Goal: Complete application form: Complete application form

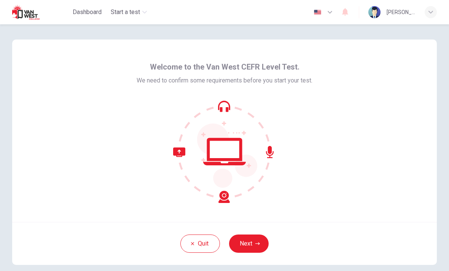
click at [262, 249] on button "Next" at bounding box center [249, 244] width 40 height 18
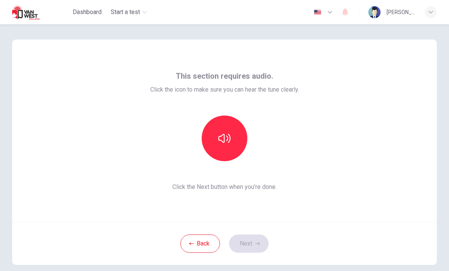
click at [234, 142] on button "button" at bounding box center [225, 139] width 46 height 46
click at [253, 242] on button "Next" at bounding box center [249, 244] width 40 height 18
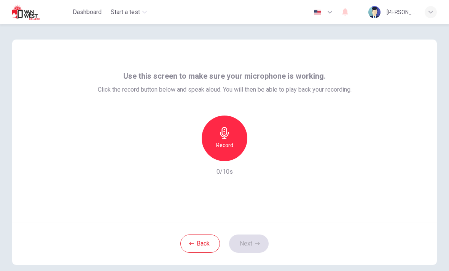
click at [221, 137] on icon "button" at bounding box center [224, 133] width 12 height 12
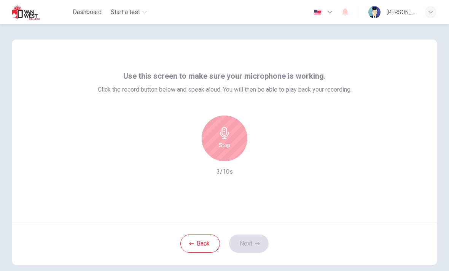
click at [263, 246] on div "Back Next" at bounding box center [224, 243] width 425 height 43
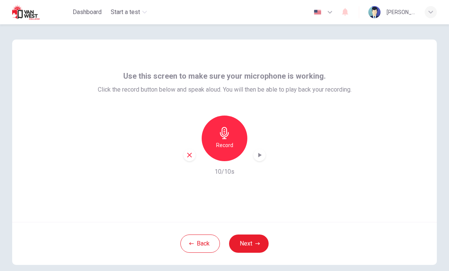
click at [226, 144] on h6 "Record" at bounding box center [224, 145] width 17 height 9
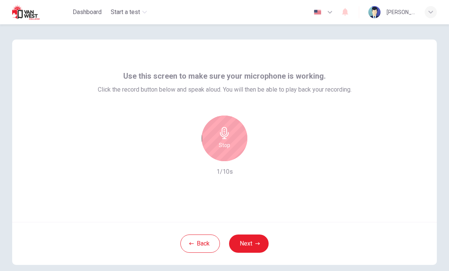
click at [202, 134] on div "Stop" at bounding box center [225, 139] width 46 height 46
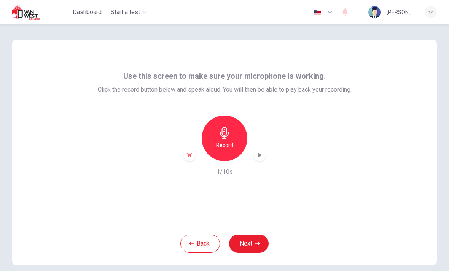
click at [219, 142] on h6 "Record" at bounding box center [224, 145] width 17 height 9
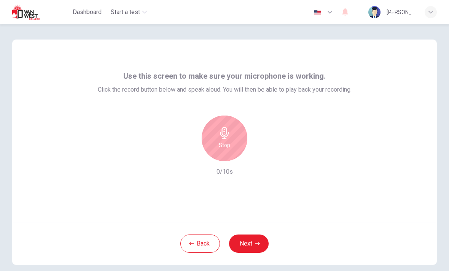
click at [224, 148] on h6 "Stop" at bounding box center [224, 145] width 11 height 9
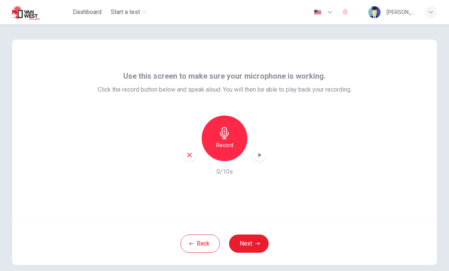
click at [262, 159] on div "button" at bounding box center [259, 155] width 12 height 12
click at [249, 249] on button "Next" at bounding box center [249, 244] width 40 height 18
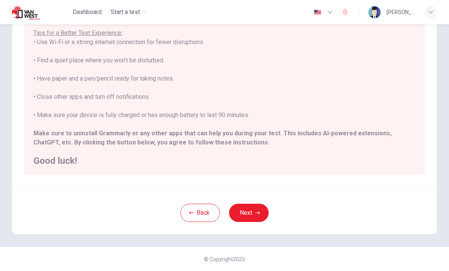
scroll to position [128, 0]
click at [250, 216] on button "Next" at bounding box center [249, 213] width 40 height 18
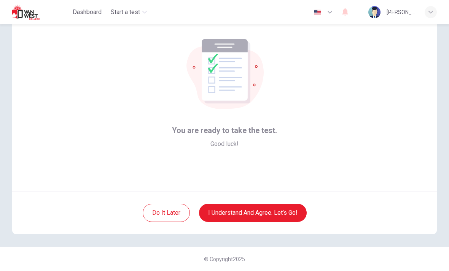
scroll to position [31, 0]
click at [288, 214] on button "I understand and agree. Let’s go!" at bounding box center [253, 213] width 108 height 18
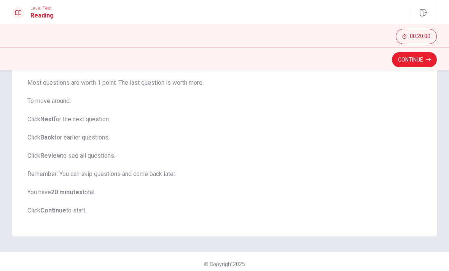
scroll to position [92, 0]
click at [423, 60] on button "Continue" at bounding box center [414, 59] width 45 height 15
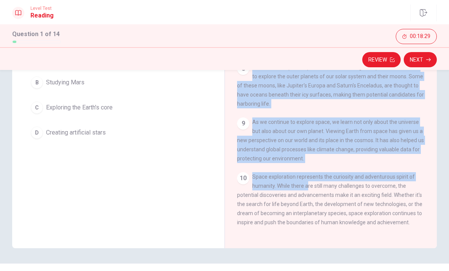
scroll to position [108, 0]
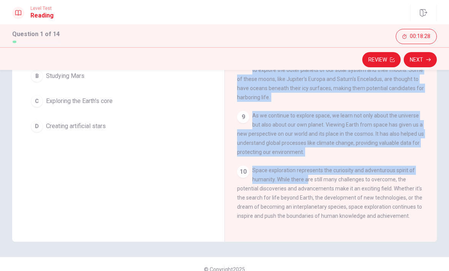
click at [347, 183] on div "10 Space exploration represents the curiosity and adventurous spirit of humanit…" at bounding box center [331, 193] width 188 height 55
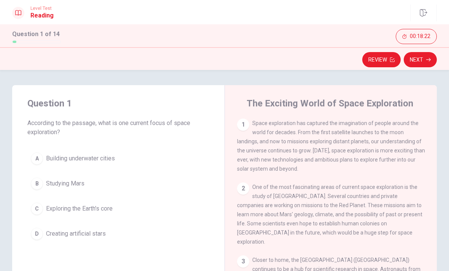
scroll to position [0, 0]
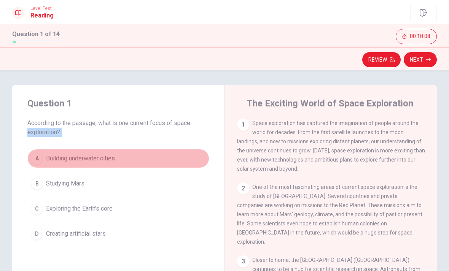
click at [58, 156] on span "Building underwater cities" at bounding box center [80, 158] width 69 height 9
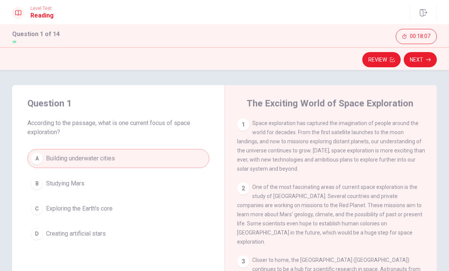
click at [78, 185] on span "Studying Mars" at bounding box center [65, 183] width 38 height 9
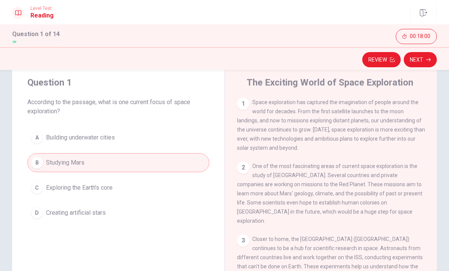
scroll to position [29, 0]
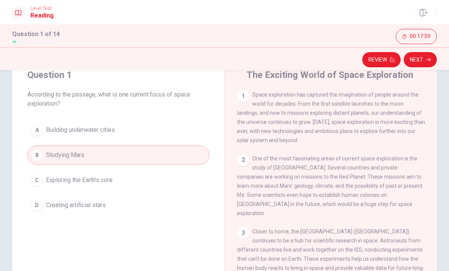
click at [107, 208] on button "D Creating artificial stars" at bounding box center [118, 205] width 182 height 19
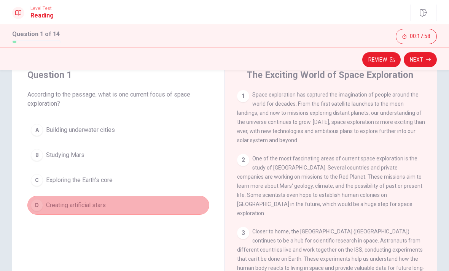
click at [106, 210] on span "Creating artificial stars" at bounding box center [76, 205] width 60 height 9
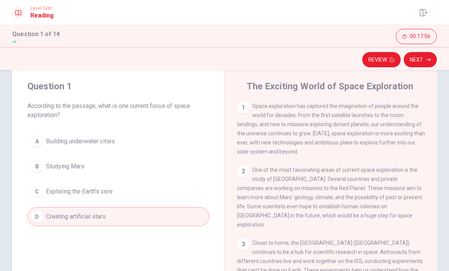
scroll to position [17, 0]
click at [119, 195] on button "C Exploring the Earth's core" at bounding box center [118, 191] width 182 height 19
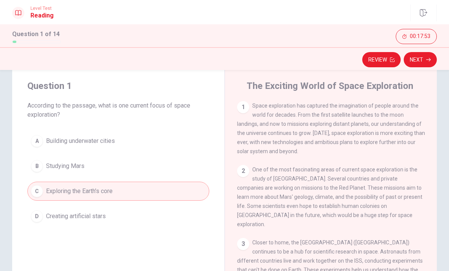
click at [142, 166] on button "B Studying Mars" at bounding box center [118, 166] width 182 height 19
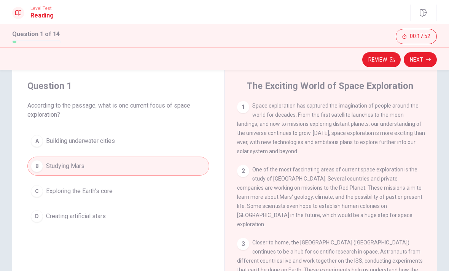
click at [159, 147] on button "A Building underwater cities" at bounding box center [118, 141] width 182 height 19
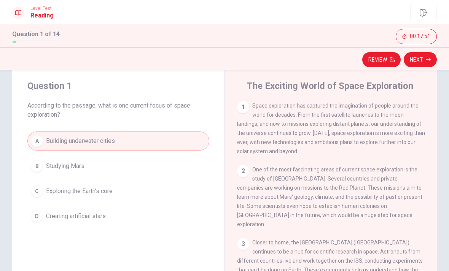
click at [124, 170] on button "B Studying Mars" at bounding box center [118, 166] width 182 height 19
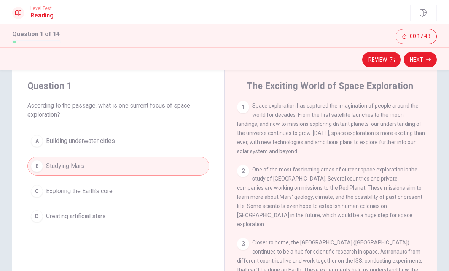
click at [423, 65] on button "Next" at bounding box center [420, 59] width 33 height 15
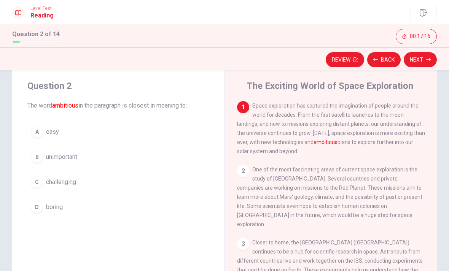
click at [170, 191] on button "C challenging" at bounding box center [118, 182] width 182 height 19
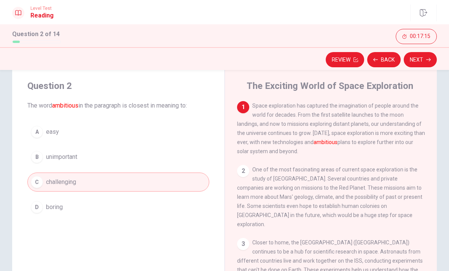
click at [428, 61] on icon "button" at bounding box center [428, 59] width 5 height 5
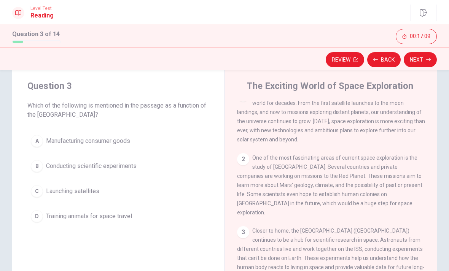
scroll to position [12, 0]
click at [409, 169] on span "One of the most fascinating areas of current space exploration is the study of …" at bounding box center [329, 184] width 185 height 61
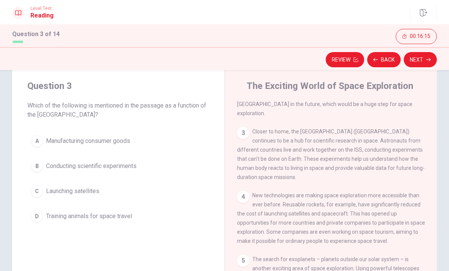
scroll to position [111, 0]
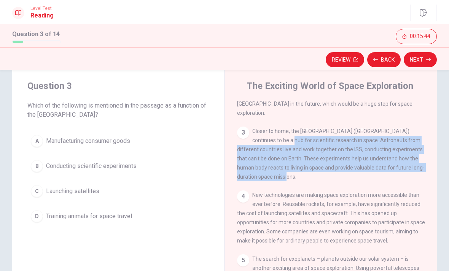
click at [283, 178] on div "3 Closer to home, the [GEOGRAPHIC_DATA] ([GEOGRAPHIC_DATA]) continues to be a h…" at bounding box center [331, 154] width 188 height 55
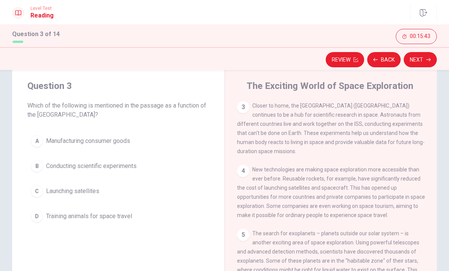
scroll to position [138, 0]
click at [147, 221] on button "D Training animals for space travel" at bounding box center [118, 216] width 182 height 19
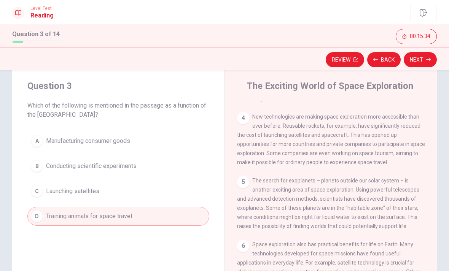
scroll to position [190, 0]
click at [423, 64] on button "Next" at bounding box center [420, 59] width 33 height 15
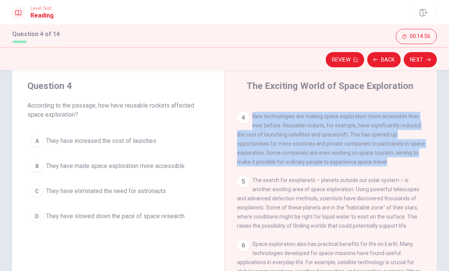
click at [272, 181] on span "The search for exoplanets – planets outside our solar system – is another excit…" at bounding box center [328, 203] width 182 height 52
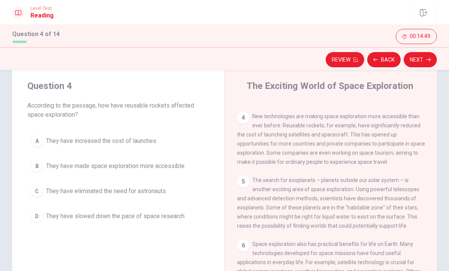
click at [180, 171] on button "B They have made space exploration more accessible" at bounding box center [118, 166] width 182 height 19
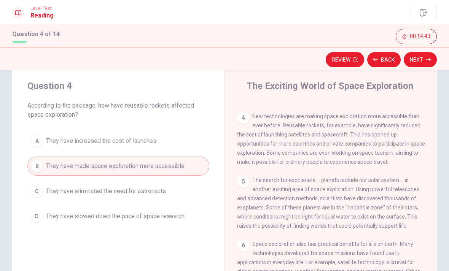
click at [421, 63] on button "Next" at bounding box center [420, 59] width 33 height 15
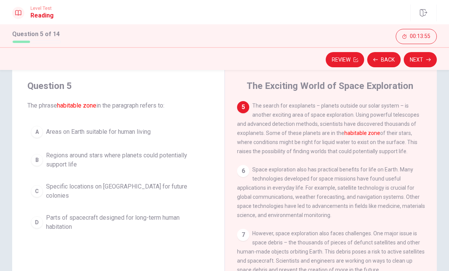
scroll to position [19, 0]
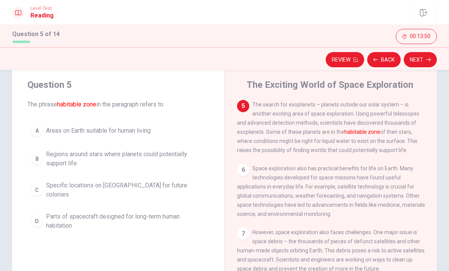
click at [174, 161] on span "Regions around stars where planets could potentially support life" at bounding box center [126, 159] width 160 height 18
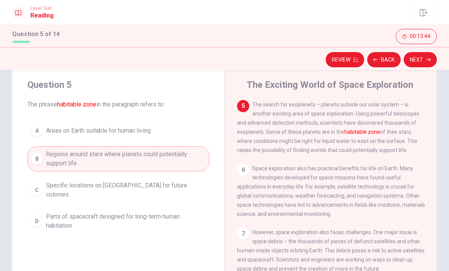
click at [423, 62] on button "Next" at bounding box center [420, 59] width 33 height 15
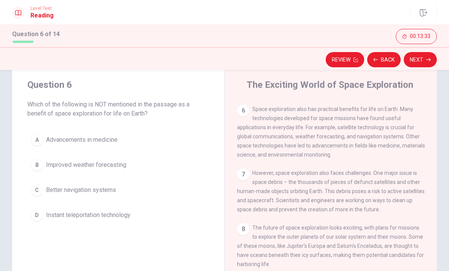
scroll to position [324, 0]
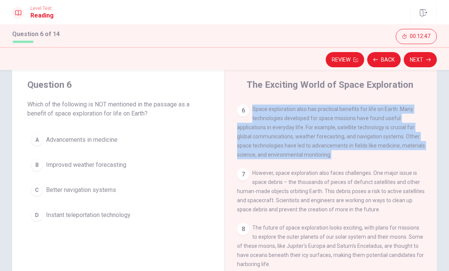
click at [113, 221] on button "D Instant teleportation technology" at bounding box center [118, 215] width 182 height 19
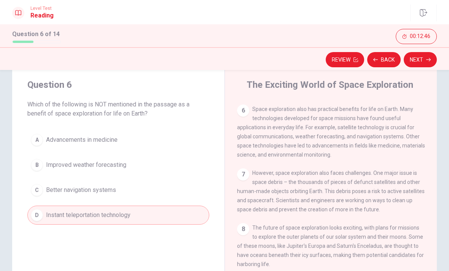
click at [423, 60] on button "Next" at bounding box center [420, 59] width 33 height 15
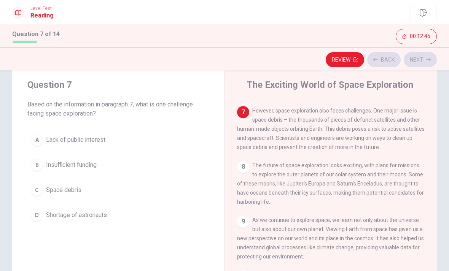
scroll to position [397, 0]
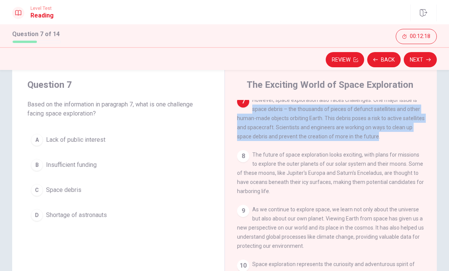
click at [250, 156] on div "1 Space exploration has captured the imagination of people around the world for…" at bounding box center [336, 209] width 198 height 219
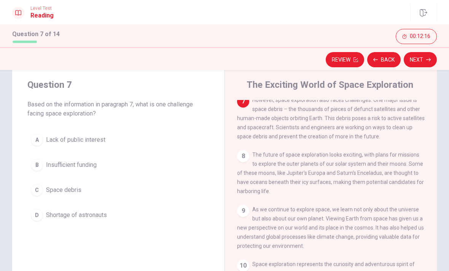
click at [78, 195] on button "C Space debris" at bounding box center [118, 190] width 182 height 19
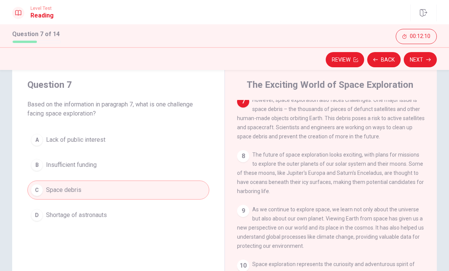
click at [422, 64] on button "Next" at bounding box center [420, 59] width 33 height 15
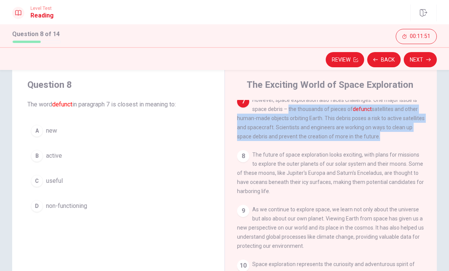
click at [271, 161] on span "The future of space exploration looks exciting, with plans for missions to expl…" at bounding box center [330, 173] width 187 height 43
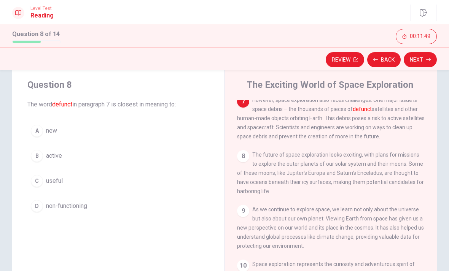
click at [131, 215] on button "D non-functioning" at bounding box center [118, 206] width 182 height 19
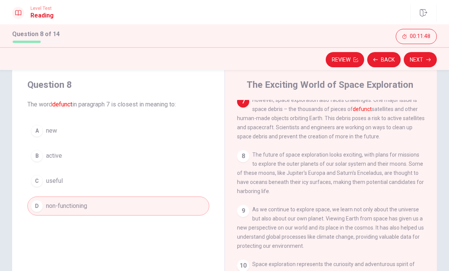
click at [429, 62] on button "Next" at bounding box center [420, 59] width 33 height 15
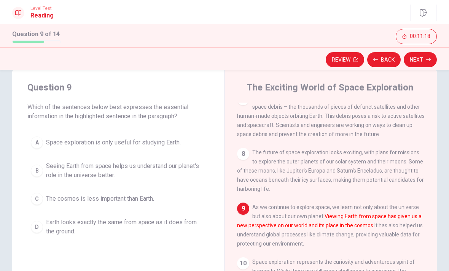
scroll to position [30, 0]
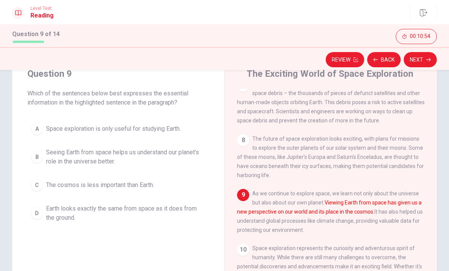
click at [185, 162] on span "Seeing Earth from space helps us understand our planet's role in the universe b…" at bounding box center [126, 157] width 160 height 18
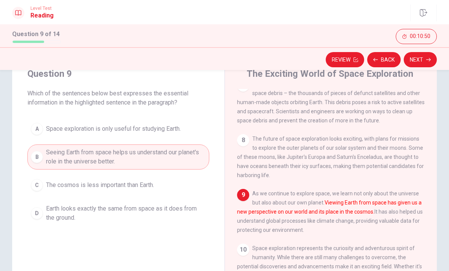
click at [419, 60] on button "Next" at bounding box center [420, 59] width 33 height 15
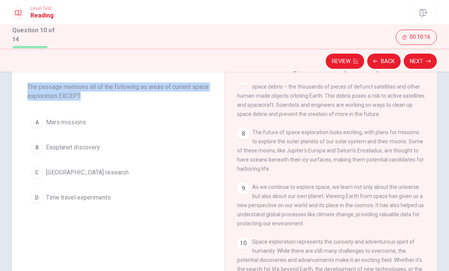
scroll to position [38, 0]
click at [306, 164] on div "8 The future of space exploration looks exciting, with plans for missions to ex…" at bounding box center [331, 150] width 188 height 46
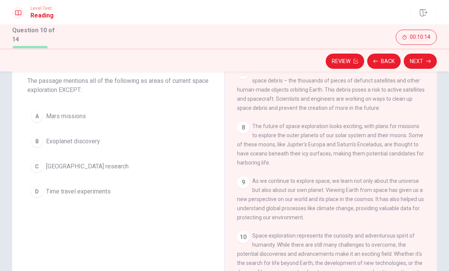
click at [257, 169] on div "1 Space exploration has captured the imagination of people around the world for…" at bounding box center [336, 185] width 198 height 219
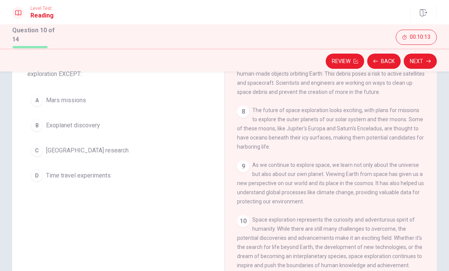
scroll to position [62, 0]
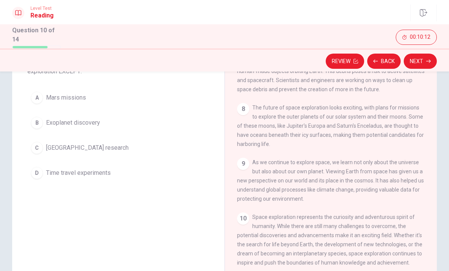
click at [269, 161] on div "9 As we continue to explore space, we learn not only about the universe but als…" at bounding box center [331, 181] width 188 height 46
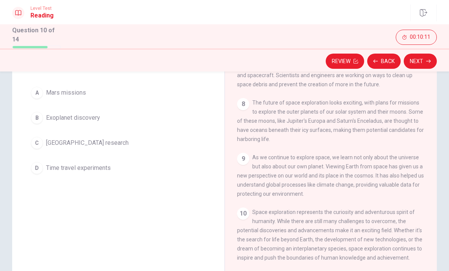
scroll to position [68, 0]
click at [256, 163] on span "As we continue to explore space, we learn not only about the universe but also …" at bounding box center [330, 175] width 187 height 43
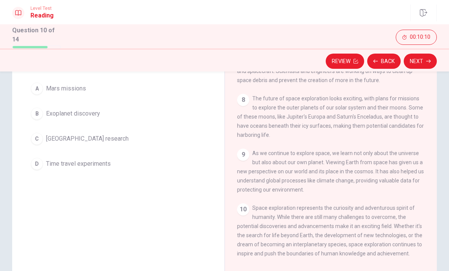
click at [263, 158] on span "As we continue to explore space, we learn not only about the universe but also …" at bounding box center [330, 171] width 187 height 43
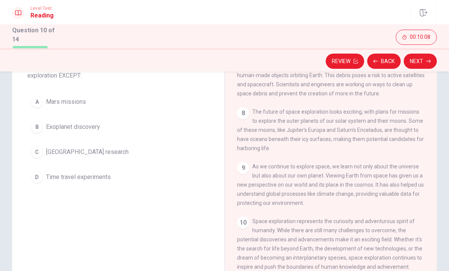
scroll to position [54, 0]
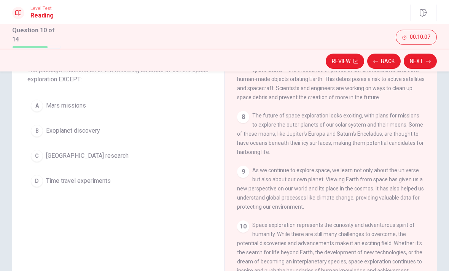
click at [262, 156] on div "1 Space exploration has captured the imagination of people around the world for…" at bounding box center [336, 175] width 198 height 219
click at [173, 176] on button "D Time travel experiments" at bounding box center [118, 181] width 182 height 19
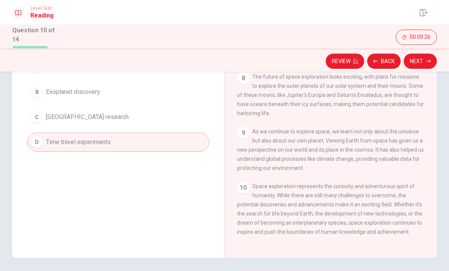
scroll to position [415, 0]
click at [427, 65] on button "Next" at bounding box center [420, 61] width 33 height 15
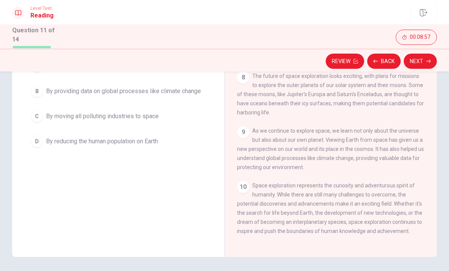
scroll to position [94, 0]
click at [259, 229] on span "Space exploration represents the curiosity and adventurous spirit of humanity. …" at bounding box center [329, 209] width 185 height 52
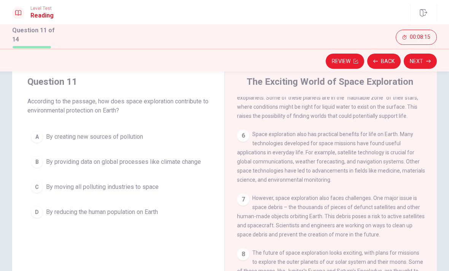
scroll to position [22, 0]
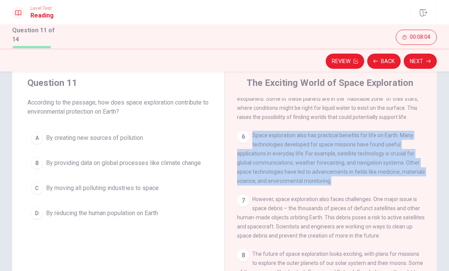
click at [246, 199] on div "7" at bounding box center [243, 201] width 12 height 12
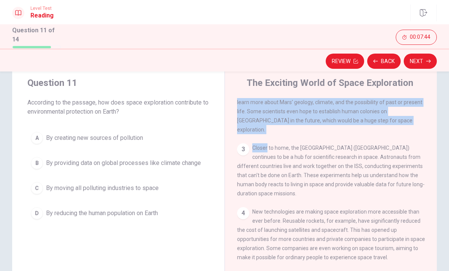
scroll to position [92, 0]
click at [293, 202] on div "1 Space exploration has captured the imagination of people around the world for…" at bounding box center [336, 207] width 198 height 219
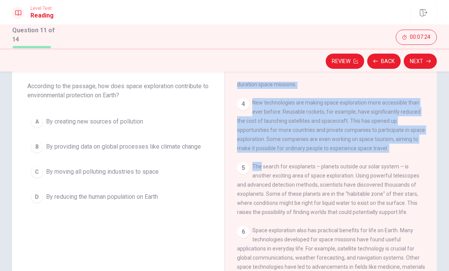
scroll to position [189, 0]
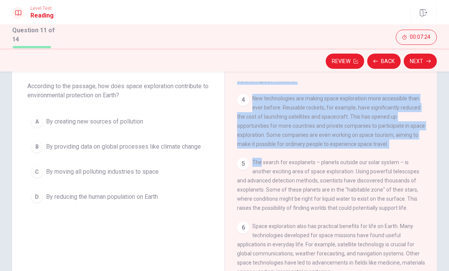
click at [316, 174] on div "5 The search for exoplanets – planets outside our solar system – is another exc…" at bounding box center [331, 185] width 188 height 55
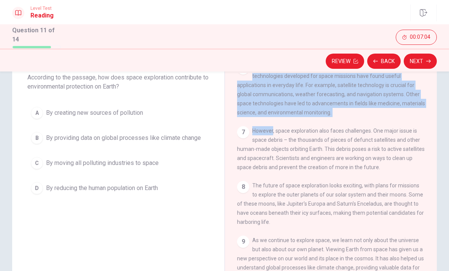
scroll to position [339, 0]
click at [298, 189] on span "The future of space exploration looks exciting, with plans for missions to expl…" at bounding box center [330, 204] width 187 height 43
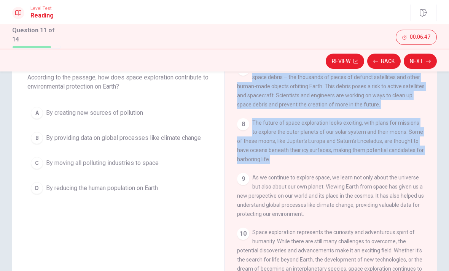
scroll to position [415, 0]
click at [292, 175] on span "As we continue to explore space, we learn not only about the universe but also …" at bounding box center [330, 196] width 187 height 43
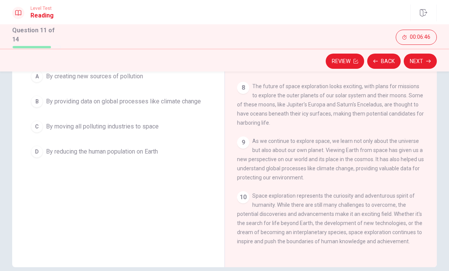
scroll to position [86, 0]
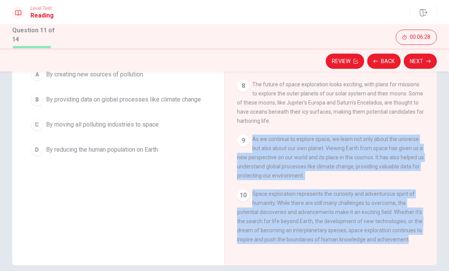
click at [438, 164] on div "Question 11 According to the passage, how does space exploration contribute to …" at bounding box center [224, 133] width 449 height 264
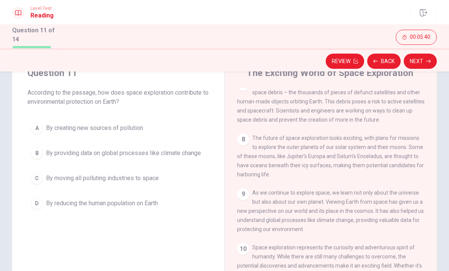
scroll to position [32, 0]
click at [205, 155] on button "B By providing data on global processes like climate change" at bounding box center [118, 153] width 182 height 19
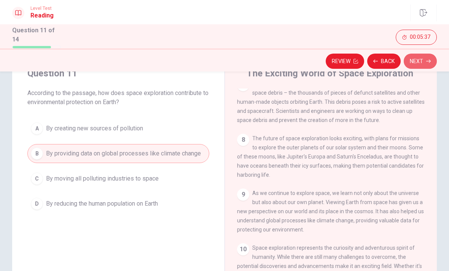
click at [428, 59] on icon "button" at bounding box center [428, 61] width 5 height 5
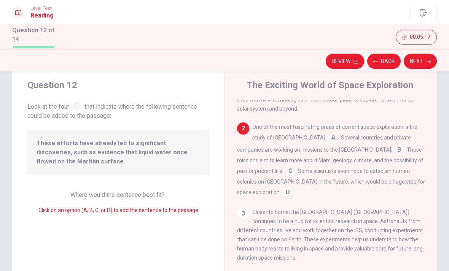
scroll to position [41, 0]
click at [327, 138] on input at bounding box center [333, 139] width 12 height 12
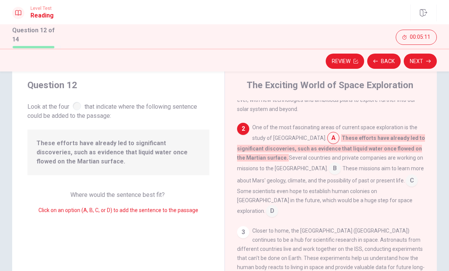
click at [329, 170] on input at bounding box center [335, 169] width 12 height 12
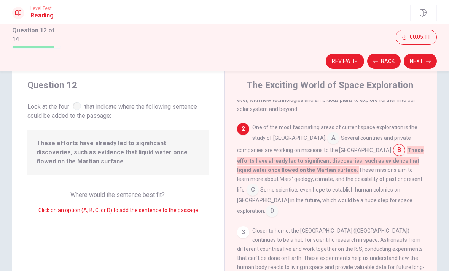
click at [278, 206] on input at bounding box center [272, 212] width 12 height 12
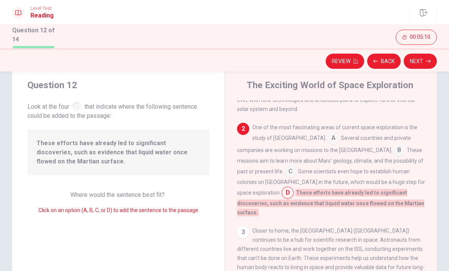
click at [367, 181] on div "One of the most fascinating areas of current space exploration is the study of …" at bounding box center [331, 170] width 188 height 94
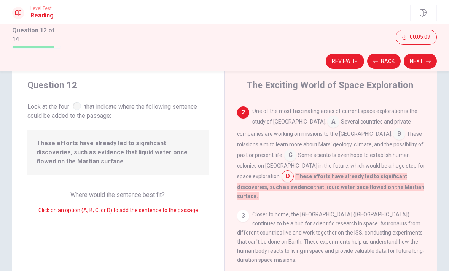
scroll to position [58, 0]
click at [243, 210] on div "3" at bounding box center [243, 216] width 12 height 12
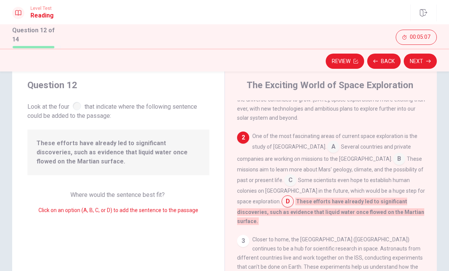
scroll to position [30, 0]
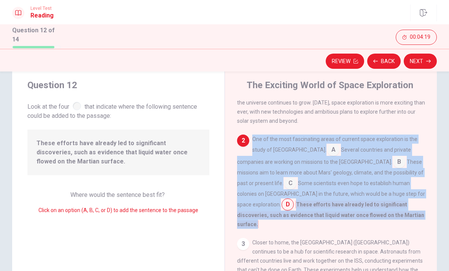
click at [399, 108] on div "1 Space exploration has captured the imagination of people around the world for…" at bounding box center [331, 98] width 188 height 55
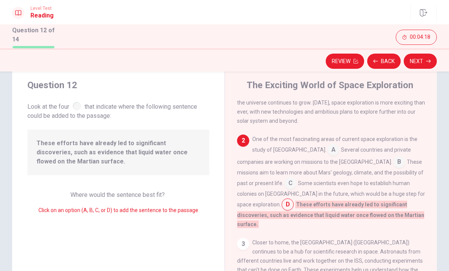
click at [284, 186] on input at bounding box center [290, 184] width 12 height 12
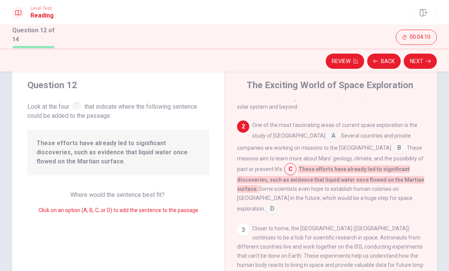
scroll to position [45, 0]
click at [429, 61] on icon "button" at bounding box center [428, 61] width 5 height 3
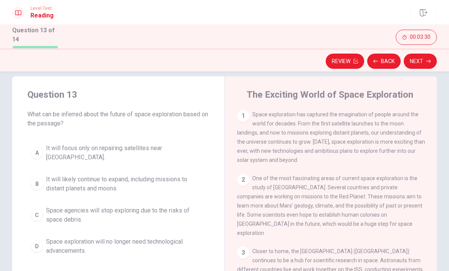
scroll to position [0, 0]
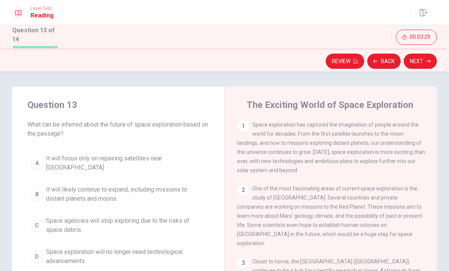
click at [167, 188] on span "It will likely continue to expand, including missions to distant planets and mo…" at bounding box center [126, 194] width 160 height 18
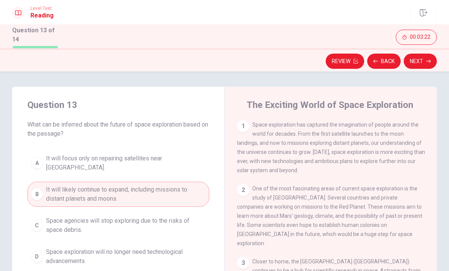
click at [421, 60] on button "Next" at bounding box center [420, 61] width 33 height 15
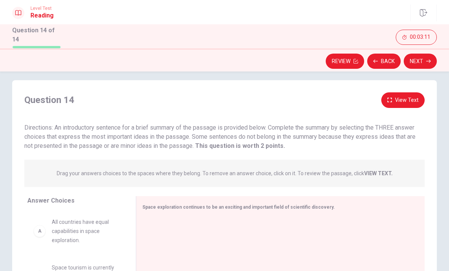
scroll to position [7, 0]
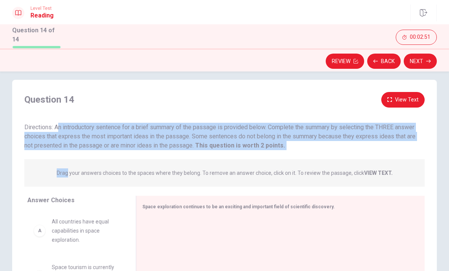
click at [301, 173] on p "Drag your answers choices to the spaces where they belong. To remove an answer …" at bounding box center [225, 173] width 336 height 6
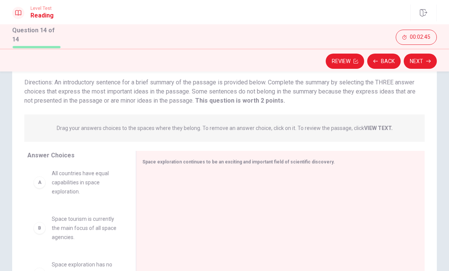
scroll to position [53, 0]
click at [179, 182] on div at bounding box center [277, 222] width 270 height 102
click at [195, 162] on div "Space exploration continues to be an exciting and important field of scientific…" at bounding box center [275, 161] width 267 height 10
click at [169, 196] on div at bounding box center [277, 222] width 270 height 102
click at [94, 190] on span "All countries have equal capabilities in space exploration." at bounding box center [85, 180] width 66 height 27
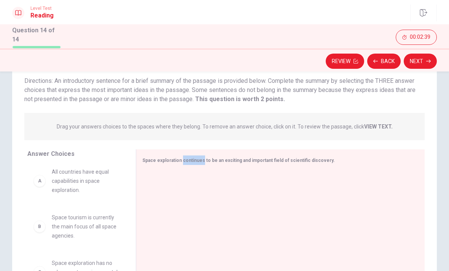
click at [31, 182] on div "A All countries have equal capabilities in space exploration." at bounding box center [75, 181] width 96 height 40
click at [47, 180] on div "A All countries have equal capabilities in space exploration." at bounding box center [75, 180] width 84 height 27
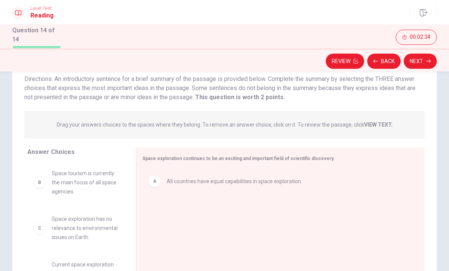
scroll to position [62, 0]
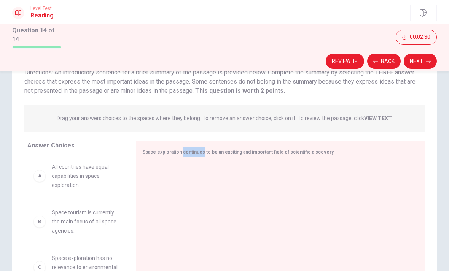
click at [159, 199] on div at bounding box center [277, 214] width 270 height 102
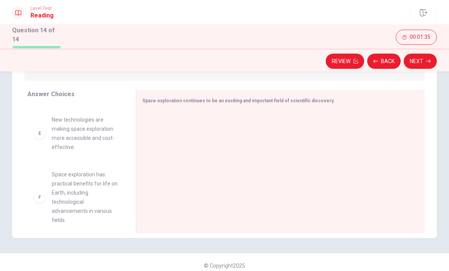
scroll to position [205, 0]
click at [388, 59] on button "Back" at bounding box center [383, 61] width 33 height 15
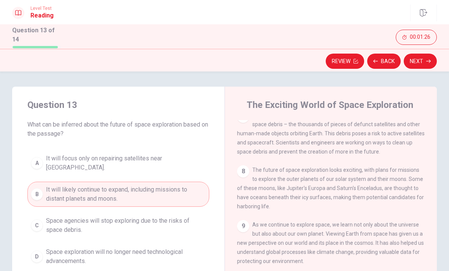
scroll to position [415, 0]
click at [423, 59] on button "Next" at bounding box center [420, 61] width 33 height 15
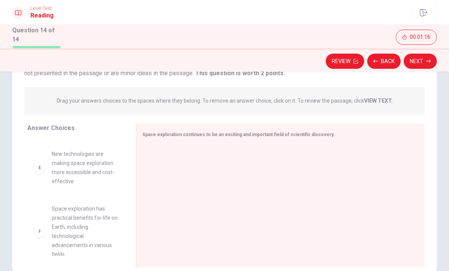
scroll to position [79, 0]
click at [107, 216] on span "Space exploration has practical benefits for life on Earth, including technolog…" at bounding box center [85, 232] width 66 height 55
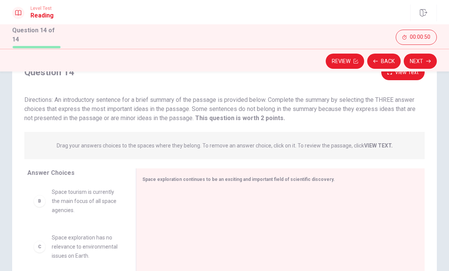
scroll to position [49, 0]
click at [154, 166] on div "Question 14 View Text Directions: An introductory sentence for a brief summary …" at bounding box center [224, 190] width 425 height 251
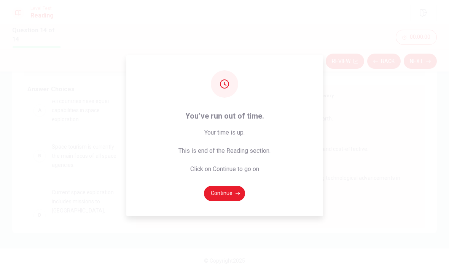
scroll to position [9, 0]
click at [231, 201] on button "Continue" at bounding box center [224, 193] width 41 height 15
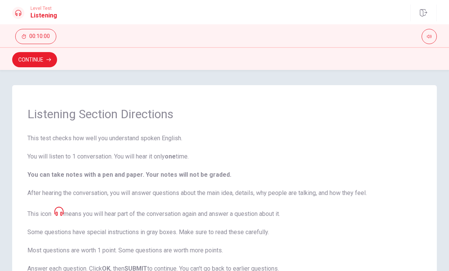
scroll to position [0, 0]
click at [50, 62] on button "Continue" at bounding box center [34, 59] width 45 height 15
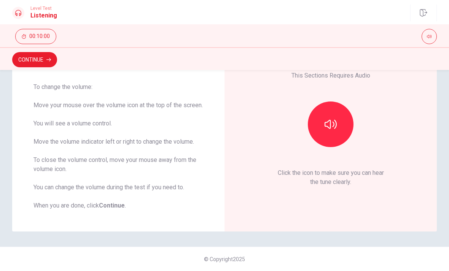
scroll to position [60, 0]
click at [336, 122] on icon "button" at bounding box center [330, 124] width 12 height 12
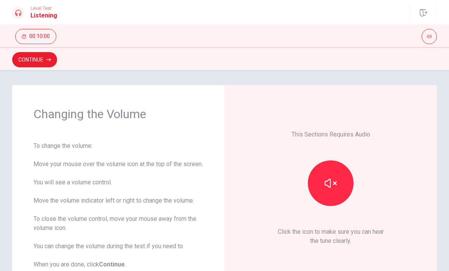
scroll to position [0, 0]
click at [38, 66] on button "Continue" at bounding box center [34, 59] width 45 height 15
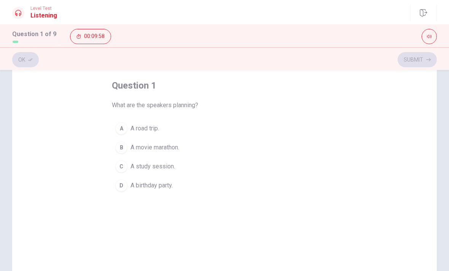
scroll to position [37, 0]
click at [152, 127] on span "A road trip." at bounding box center [144, 127] width 29 height 9
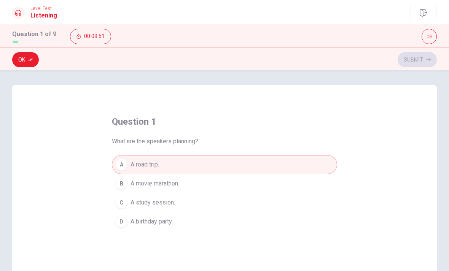
scroll to position [0, 0]
click at [28, 65] on button "Ok" at bounding box center [25, 59] width 27 height 15
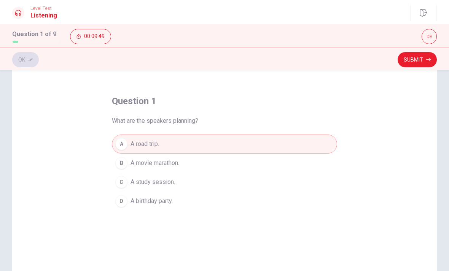
scroll to position [20, 0]
click at [420, 64] on button "Submit" at bounding box center [417, 59] width 39 height 15
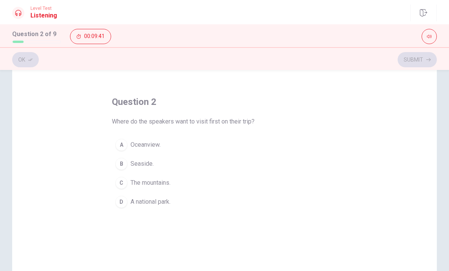
scroll to position [21, 0]
click at [154, 160] on span "Seaside." at bounding box center [141, 162] width 23 height 9
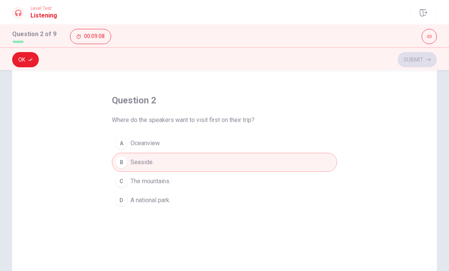
click at [21, 67] on button "Ok" at bounding box center [25, 59] width 27 height 15
click at [427, 60] on icon "button" at bounding box center [428, 59] width 5 height 5
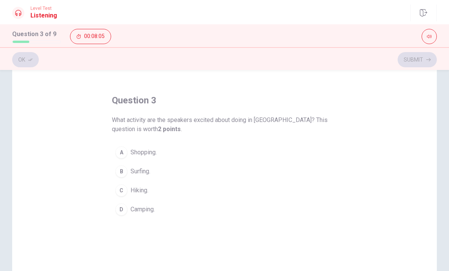
click at [150, 171] on span "Surfing." at bounding box center [140, 171] width 20 height 9
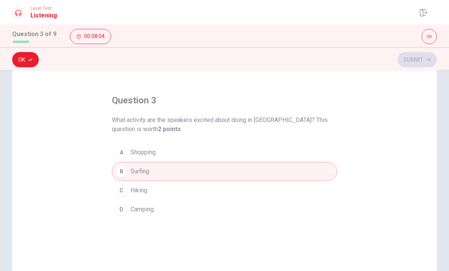
click at [155, 210] on span "Camping." at bounding box center [142, 209] width 24 height 9
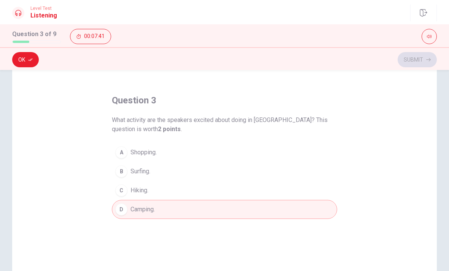
click at [27, 64] on button "Ok" at bounding box center [25, 59] width 27 height 15
click at [32, 63] on div "Ok Submit" at bounding box center [224, 59] width 425 height 14
click at [237, 169] on button "B Surfing." at bounding box center [224, 171] width 225 height 19
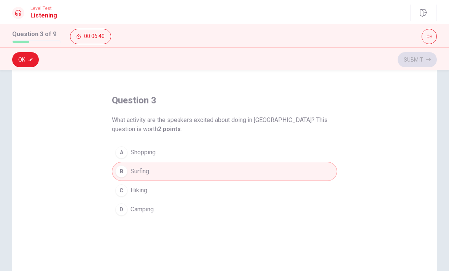
click at [241, 208] on button "D Camping." at bounding box center [224, 209] width 225 height 19
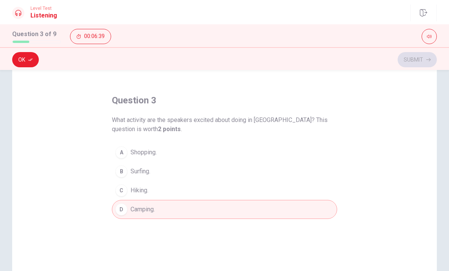
click at [261, 172] on button "B Surfing." at bounding box center [224, 171] width 225 height 19
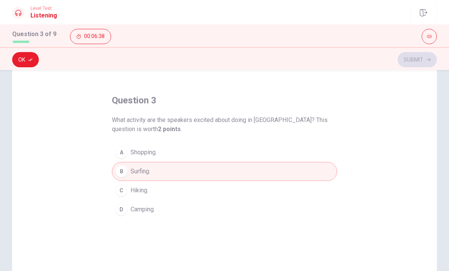
click at [254, 215] on button "D Camping." at bounding box center [224, 209] width 225 height 19
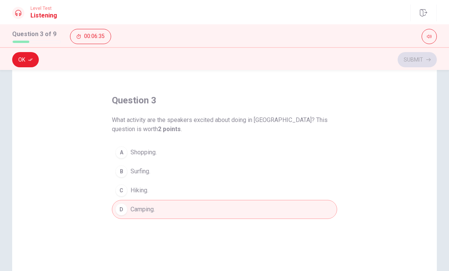
click at [20, 64] on button "Ok" at bounding box center [25, 59] width 27 height 15
click at [431, 57] on button "Submit" at bounding box center [417, 59] width 39 height 15
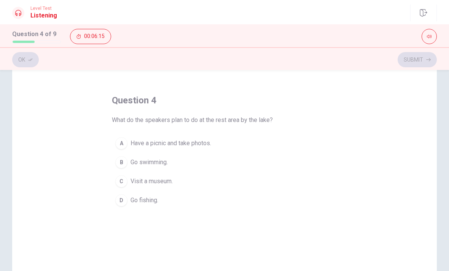
click at [157, 202] on span "Go fishing." at bounding box center [144, 200] width 28 height 9
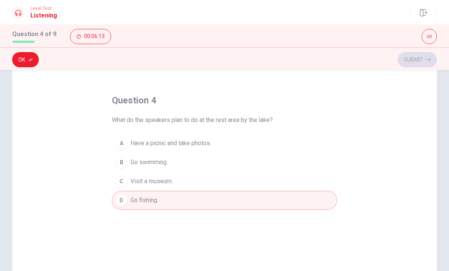
click at [18, 70] on div "question 4 What do the speakers plan to do at the rest area by the lake? A Have…" at bounding box center [224, 196] width 425 height 264
click at [206, 147] on span "Have a picnic and take photos." at bounding box center [170, 143] width 81 height 9
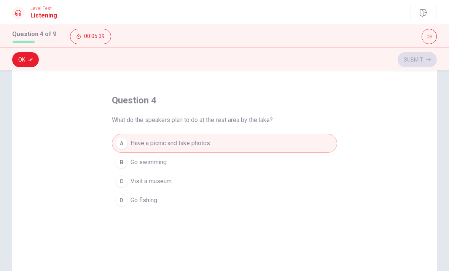
click at [19, 66] on button "Ok" at bounding box center [25, 59] width 27 height 15
click at [415, 62] on button "Submit" at bounding box center [417, 59] width 39 height 15
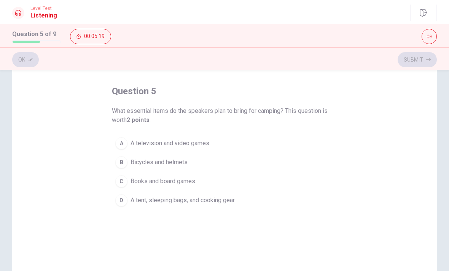
scroll to position [35, 0]
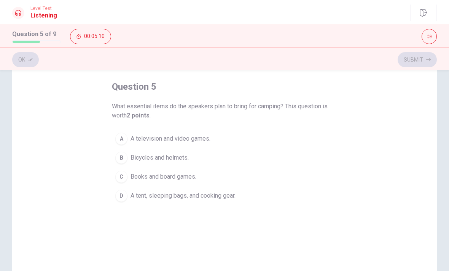
click at [235, 194] on span "A tent, sleeping bags, and cooking gear." at bounding box center [182, 195] width 105 height 9
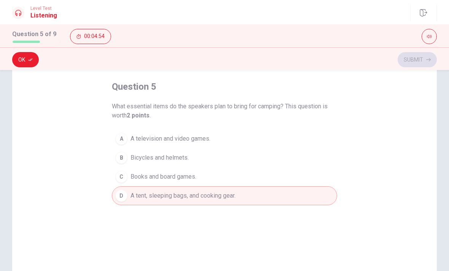
click at [25, 59] on button "Ok" at bounding box center [25, 59] width 27 height 15
click at [426, 54] on button "Submit" at bounding box center [417, 59] width 39 height 15
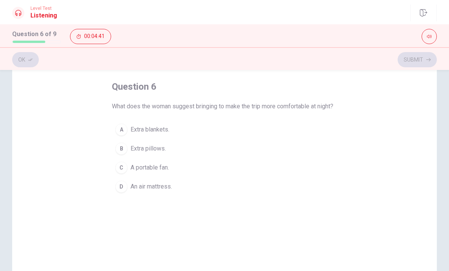
click at [164, 134] on span "Extra blankets." at bounding box center [149, 129] width 39 height 9
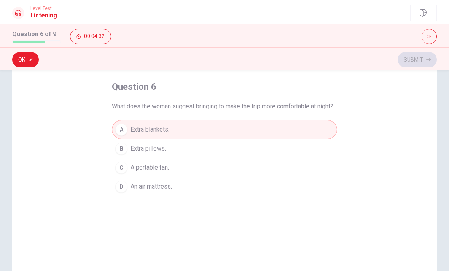
click at [22, 60] on button "Ok" at bounding box center [25, 59] width 27 height 15
click at [425, 64] on button "Submit" at bounding box center [417, 59] width 39 height 15
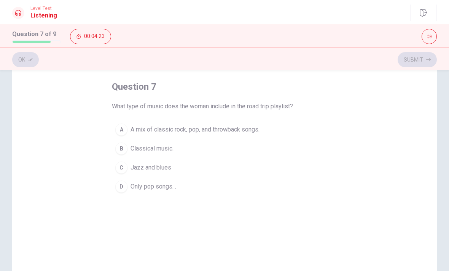
click at [255, 129] on span "A mix of classic rock, pop, and throwback songs." at bounding box center [194, 129] width 129 height 9
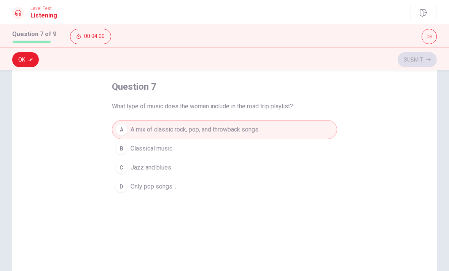
click at [16, 54] on button "Ok" at bounding box center [25, 59] width 27 height 15
click at [420, 62] on button "Submit" at bounding box center [417, 59] width 39 height 15
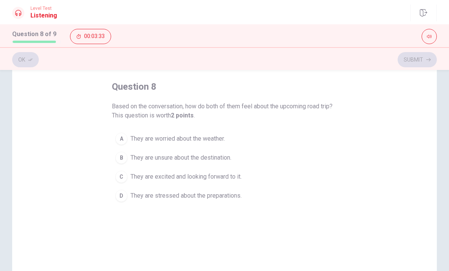
click at [229, 177] on span "They are excited and looking forward to it." at bounding box center [185, 176] width 111 height 9
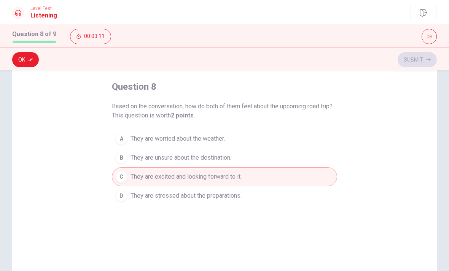
click at [23, 59] on button "Ok" at bounding box center [25, 59] width 27 height 15
click at [426, 60] on button "Submit" at bounding box center [417, 59] width 39 height 15
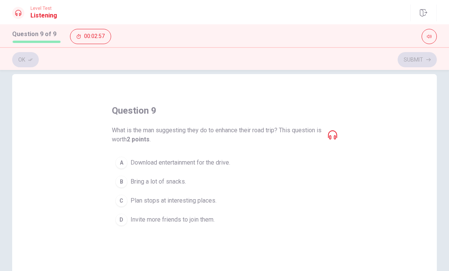
scroll to position [10, 0]
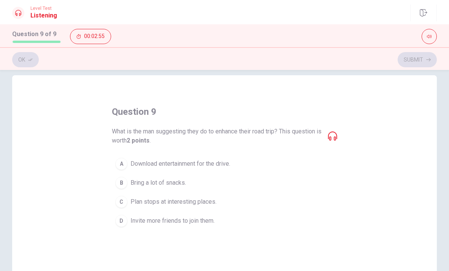
click at [233, 164] on button "A Download entertainment for the drive." at bounding box center [224, 163] width 225 height 19
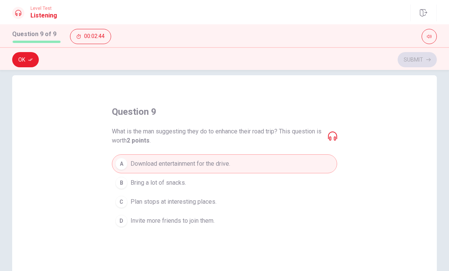
click at [21, 58] on button "Ok" at bounding box center [25, 59] width 27 height 15
click at [424, 64] on button "Submit" at bounding box center [417, 59] width 39 height 15
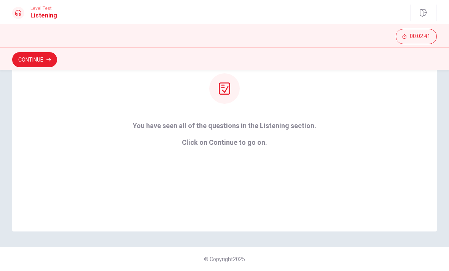
scroll to position [97, 0]
click at [22, 61] on button "Continue" at bounding box center [34, 59] width 45 height 15
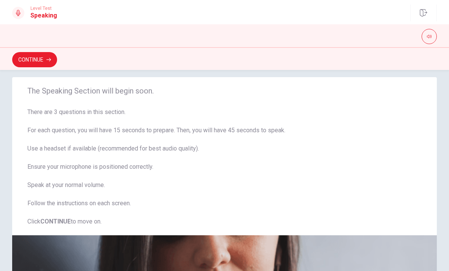
scroll to position [11, 0]
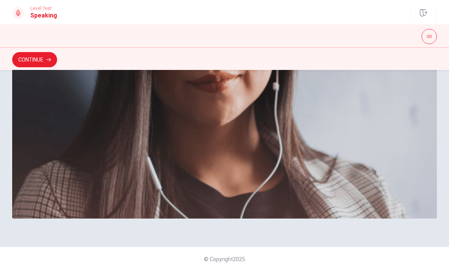
click at [18, 54] on button "Continue" at bounding box center [34, 59] width 45 height 15
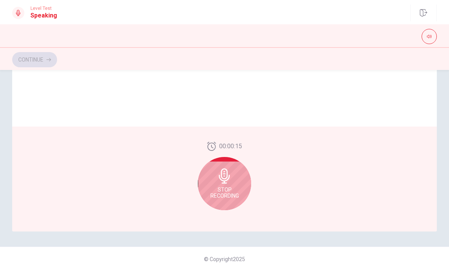
scroll to position [185, 0]
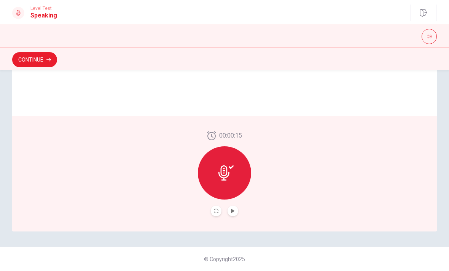
click at [31, 56] on button "Continue" at bounding box center [34, 59] width 45 height 15
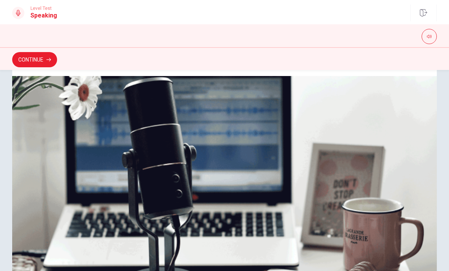
scroll to position [112, 0]
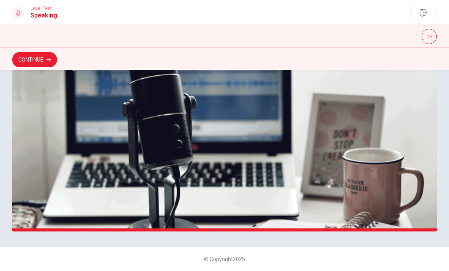
click at [29, 60] on button "Continue" at bounding box center [34, 59] width 45 height 15
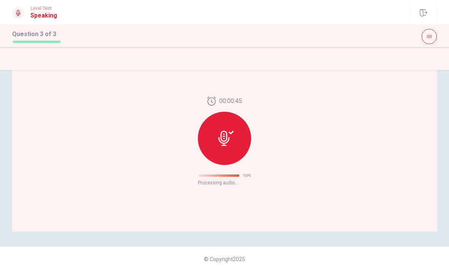
scroll to position [51, 0]
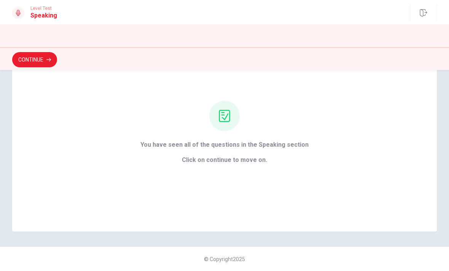
click at [22, 59] on button "Continue" at bounding box center [34, 59] width 45 height 15
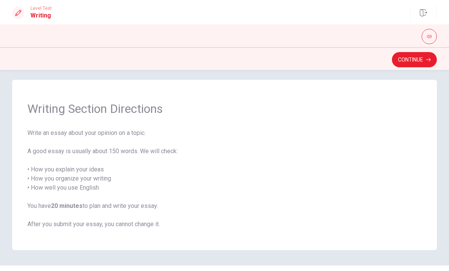
scroll to position [6, 0]
click at [415, 58] on button "Continue" at bounding box center [414, 59] width 45 height 15
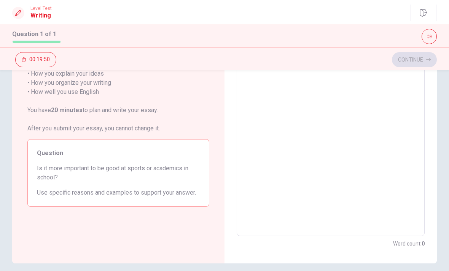
scroll to position [87, 0]
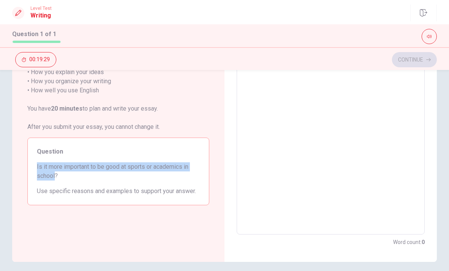
click at [357, 94] on textarea at bounding box center [330, 130] width 177 height 198
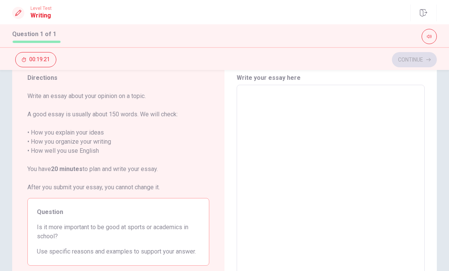
scroll to position [26, 0]
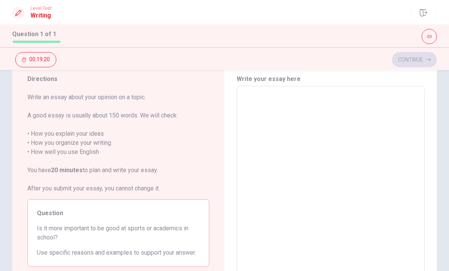
click at [344, 102] on textarea at bounding box center [330, 191] width 177 height 198
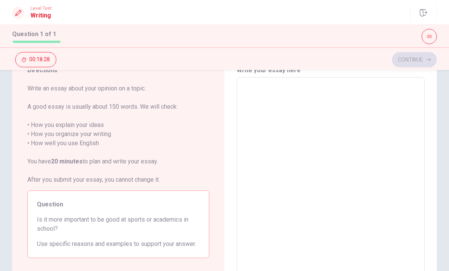
scroll to position [35, 0]
type textarea "I"
type textarea "x"
type textarea "In"
type textarea "x"
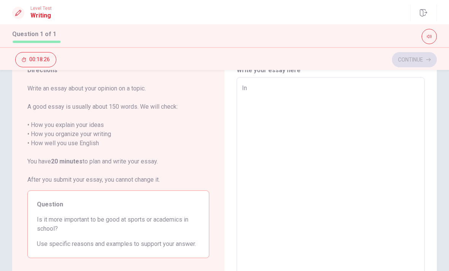
type textarea "In"
type textarea "x"
type textarea "In m"
type textarea "x"
type textarea "In my"
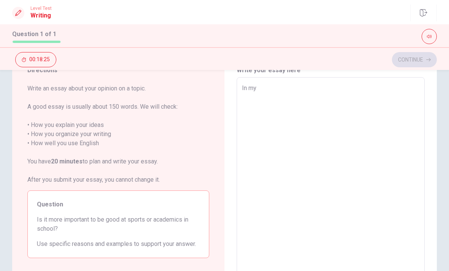
type textarea "x"
type textarea "In my"
type textarea "x"
type textarea "In my p"
type textarea "x"
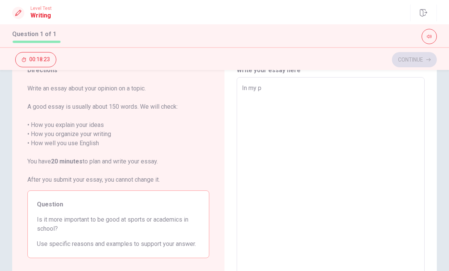
type textarea "In my"
type textarea "x"
type textarea "In my o"
type textarea "x"
type textarea "In my op"
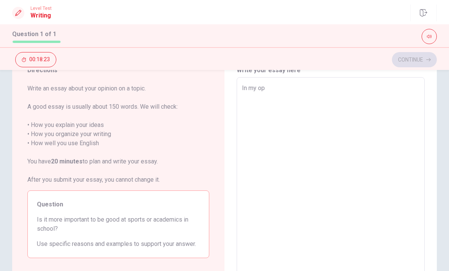
type textarea "x"
type textarea "In my opi"
type textarea "x"
type textarea "In my opin"
type textarea "x"
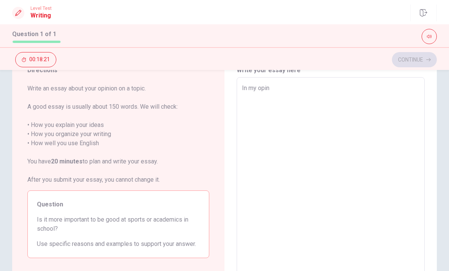
type textarea "In my opini"
type textarea "x"
type textarea "In my opinio"
type textarea "x"
type textarea "In my opinion"
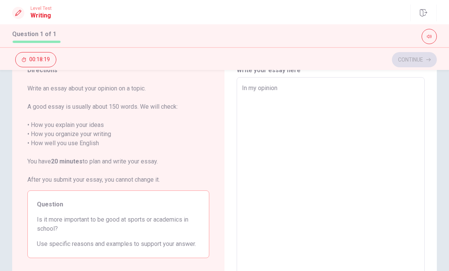
type textarea "x"
type textarea "In my opinion,"
type textarea "x"
type textarea "In my opinion,"
type textarea "x"
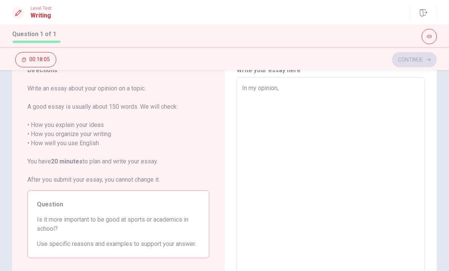
type textarea "In my opinion, b"
type textarea "x"
type textarea "In my opinion, be"
type textarea "x"
type textarea "In my opinion, bei"
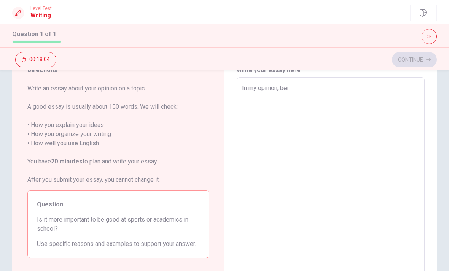
type textarea "x"
type textarea "In my opinion, bein"
type textarea "x"
type textarea "In my opinion, being"
type textarea "x"
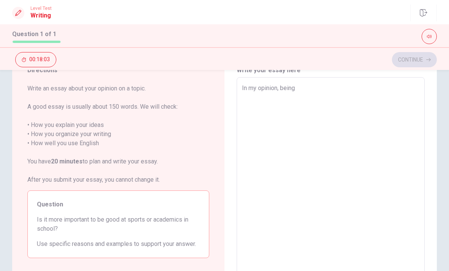
type textarea "In my opinion, being"
type textarea "x"
type textarea "In my opinion, being g"
type textarea "x"
type textarea "In my opinion, being go"
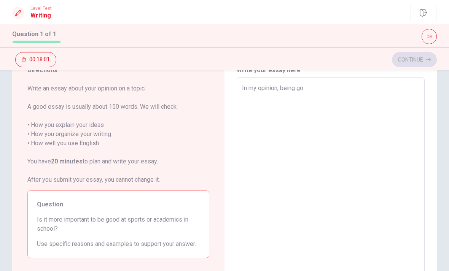
type textarea "x"
type textarea "In my opinion, being goo"
type textarea "x"
type textarea "In my opinion, being good"
type textarea "x"
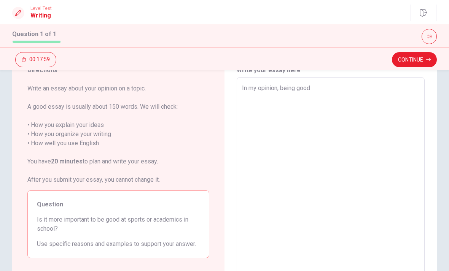
type textarea "In my opinion, being good"
type textarea "x"
type textarea "In my opinion, being good a"
type textarea "x"
type textarea "In my opinion, being good ar"
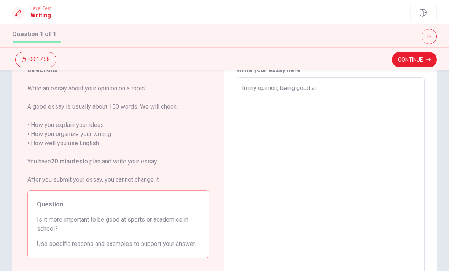
type textarea "x"
type textarea "In my opinion, being good a"
type textarea "x"
type textarea "In my opinion, being good at"
type textarea "x"
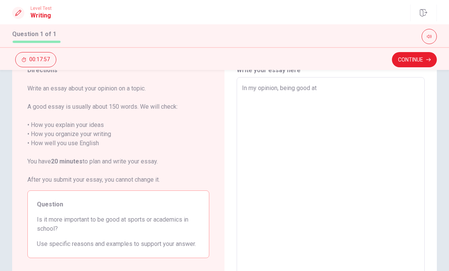
type textarea "In my opinion, being good at"
type textarea "x"
type textarea "In my opinion, being good at a"
type textarea "x"
type textarea "In my opinion, being good at ac"
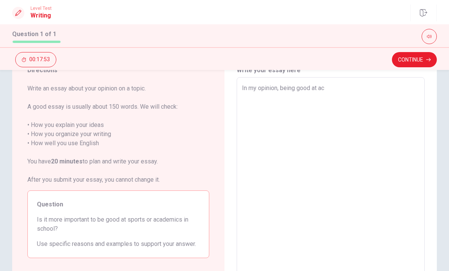
type textarea "x"
type textarea "In my opinion, being good at aca"
type textarea "x"
type textarea "In my opinion, being good at [GEOGRAPHIC_DATA]"
type textarea "x"
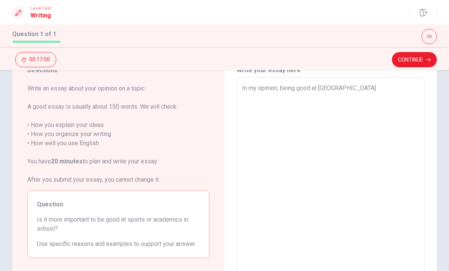
type textarea "In my opinion, being good at acade"
type textarea "x"
type textarea "In my opinion, being good at academ"
type textarea "x"
type textarea "In my opinion, being good at academi"
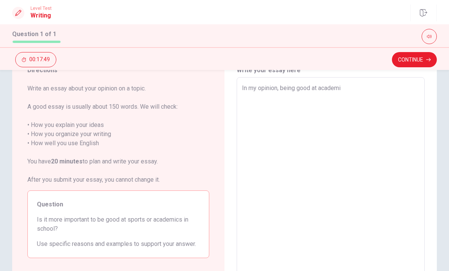
type textarea "x"
type textarea "In my opinion, being good at academin"
type textarea "x"
type textarea "In my opinion, being good at academi"
type textarea "x"
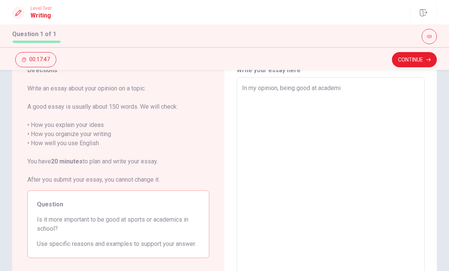
type textarea "In my opinion, being good at academic"
type textarea "x"
type textarea "In my opinion, being good at academics"
type textarea "x"
type textarea "In my opinion, being good at academics"
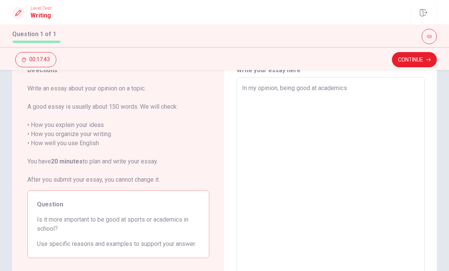
type textarea "x"
type textarea "In my opinion, being good at academics i"
type textarea "x"
type textarea "In my opinion, being good at academics is"
type textarea "x"
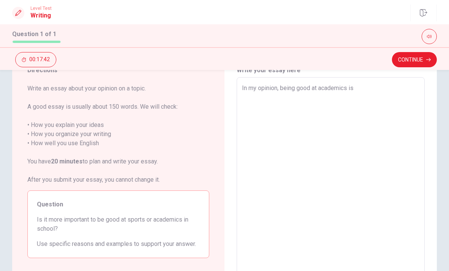
type textarea "In my opinion, being good at academics is"
type textarea "x"
type textarea "In my opinion, being good at academics is m"
type textarea "x"
type textarea "In my opinion, being good at academics is mo"
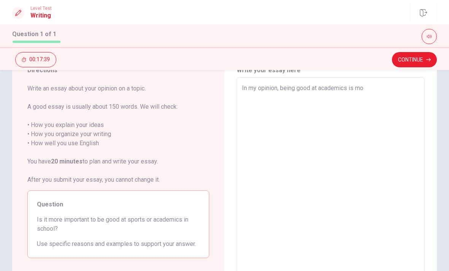
type textarea "x"
type textarea "In my opinion, being good at academics is mor"
type textarea "x"
type textarea "In my opinion, being good at academics is more"
type textarea "x"
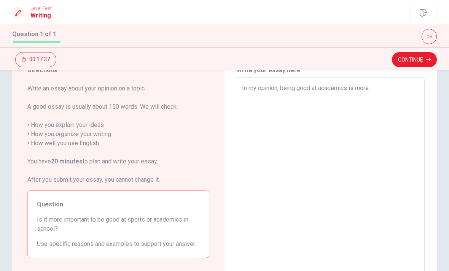
type textarea "In my opinion, being good at academics is more"
type textarea "x"
type textarea "In my opinion, being good at academics is more i"
type textarea "x"
type textarea "In my opinion, being good at academics is more im"
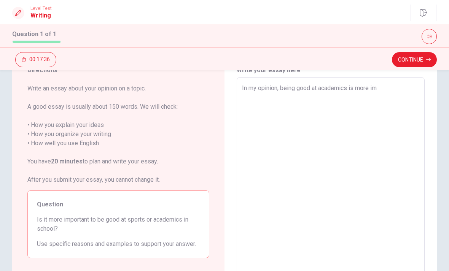
type textarea "x"
type textarea "In my opinion, being good at academics is more imp"
type textarea "x"
type textarea "In my opinion, being good at academics is more impo"
type textarea "x"
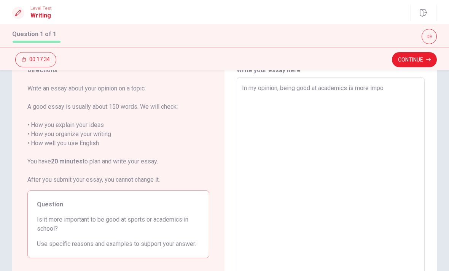
type textarea "In my opinion, being good at academics is more impor"
type textarea "x"
type textarea "In my opinion, being good at academics is more import"
type textarea "x"
type textarea "In my opinion, being good at academics is more importa"
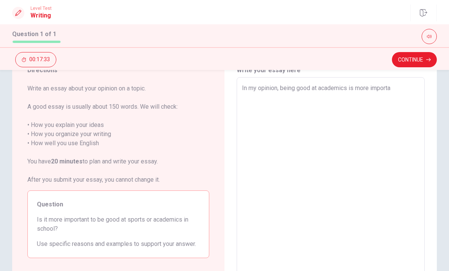
type textarea "x"
type textarea "In my opinion, being good at academics is more importan"
type textarea "x"
type textarea "In my opinion, being good at academics is more important"
type textarea "x"
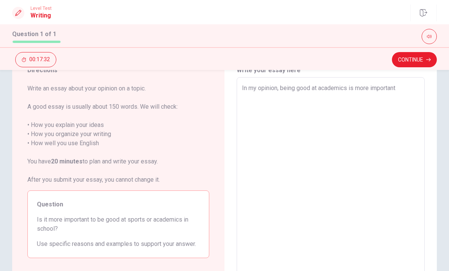
type textarea "In my opinion, being good at academics is more important"
type textarea "x"
type textarea "In my opinion, being good at academics is more important r"
type textarea "x"
type textarea "In my opinion, being good at academics is more important"
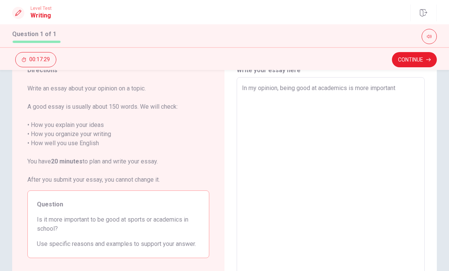
type textarea "x"
type textarea "In my opinion, being good at academics is more important t"
type textarea "x"
type textarea "In my opinion, being good at academics is more important th"
type textarea "x"
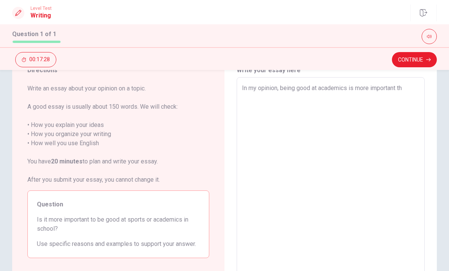
type textarea "In my opinion, being good at academics is more important tha"
type textarea "x"
type textarea "In my opinion, being good at academics is more important than"
type textarea "x"
type textarea "In my opinion, being good at academics is more important than"
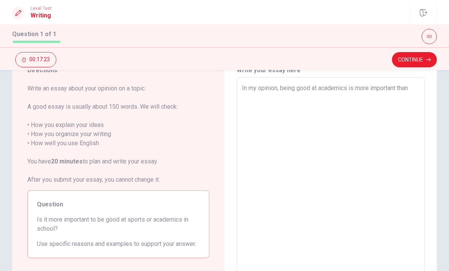
type textarea "x"
type textarea "In my opinion, being good at academics is more important than a"
type textarea "x"
type textarea "In my opinion, being good at academics is more important than at"
type textarea "x"
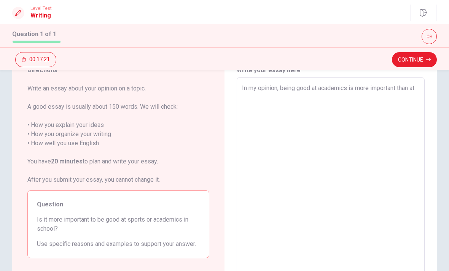
type textarea "In my opinion, being good at academics is more important than at"
type textarea "x"
type textarea "In my opinion, being good at academics is more important than at s"
type textarea "x"
type textarea "In my opinion, being good at academics is more important than at [GEOGRAPHIC_DA…"
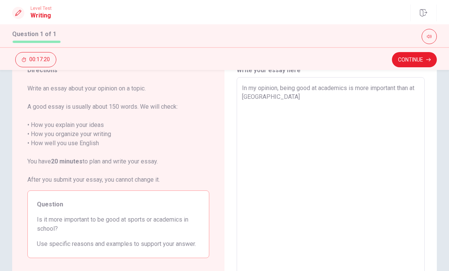
type textarea "x"
type textarea "In my opinion, being good at academics is more important than at spo"
type textarea "x"
type textarea "In my opinion, being good at academics is more important than at spor"
type textarea "x"
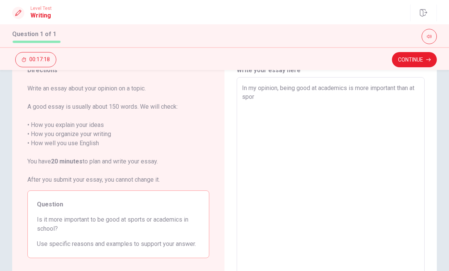
type textarea "In my opinion, being good at academics is more important than at sport"
type textarea "x"
type textarea "In my opinion, being good at academics is more important than at sport"
click at [240, 96] on div "In my opinion, being good at academics is more important than at sport x ​" at bounding box center [331, 182] width 188 height 210
click at [416, 90] on textarea "In my opinion, being good at academics is more important than at sport" at bounding box center [330, 183] width 177 height 198
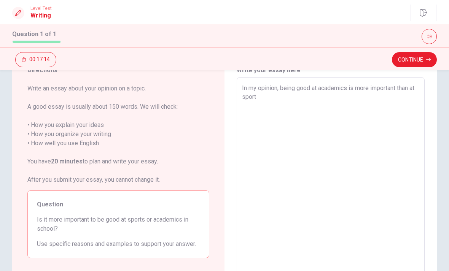
type textarea "x"
type textarea "In my opinion, being good at academics is more important than bat sport"
type textarea "x"
type textarea "In my opinion, being good at academics is more important than beat sport"
type textarea "x"
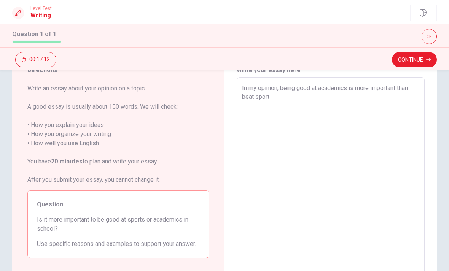
type textarea "In my opinion, being good at academics is more important than beiat sport"
type textarea "x"
type textarea "In my opinion, being good at academics is more important than beinat sport"
type textarea "x"
type textarea "In my opinion, being good at academics is more important than beingat sport"
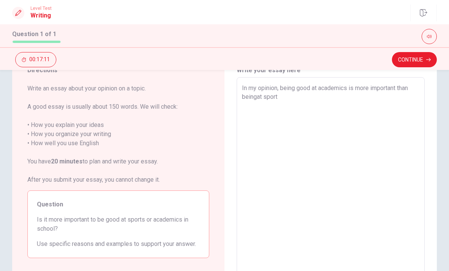
type textarea "x"
type textarea "In my opinion, being good at academics is more important than being at sport"
type textarea "x"
type textarea "In my opinion, being good at academics is more important than being gat sport"
type textarea "x"
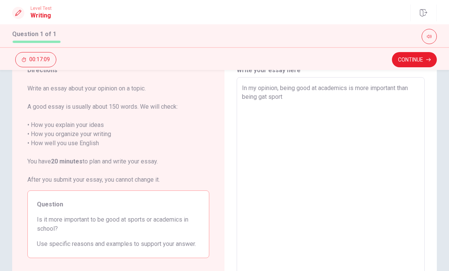
type textarea "In my opinion, being good at academics is more important than being goat sport"
type textarea "x"
type textarea "In my opinion, being good at academics is more important than being gooat sport"
type textarea "x"
type textarea "In my opinion, being good at academics is more important than being goodat sport"
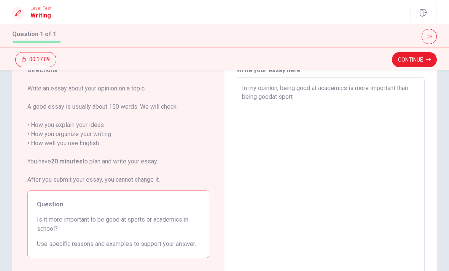
type textarea "x"
type textarea "In my opinion, being good at academics is more important than being good at spo…"
click at [398, 113] on textarea "In my opinion, being good at academics is more important than being good at spo…" at bounding box center [330, 183] width 177 height 198
type textarea "x"
type textarea "In my opinion, being good at academics is more important than being good at spo…"
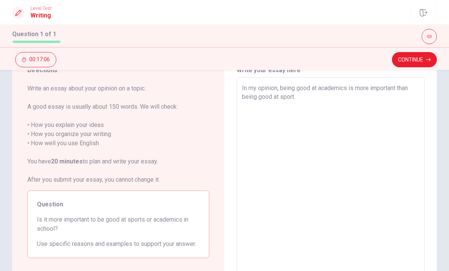
type textarea "x"
type textarea "In my opinion, being good at academics is more important than being good at spo…"
type textarea "x"
type textarea "In my opinion, being good at academics is more important than being good at spo…"
type textarea "x"
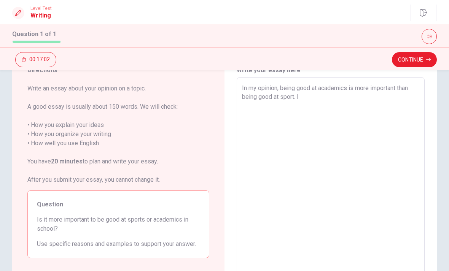
type textarea "In my opinion, being good at academics is more important than being good at spo…"
type textarea "x"
type textarea "In my opinion, being good at academics is more important than being good at spo…"
type textarea "x"
type textarea "In my opinion, being good at academics is more important than being good at spo…"
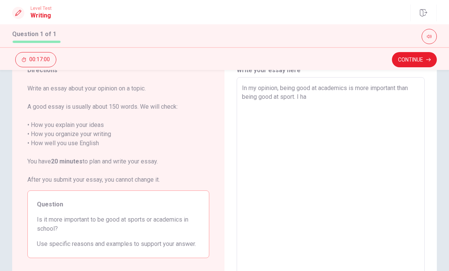
type textarea "x"
type textarea "In my opinion, being good at academics is more important than being good at spo…"
type textarea "x"
type textarea "In my opinion, being good at academics is more important than being good at spo…"
type textarea "x"
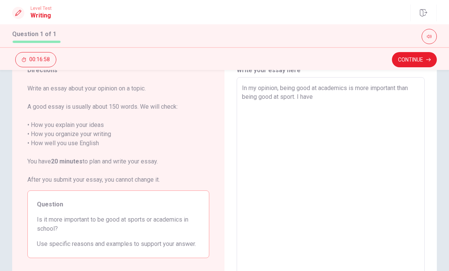
type textarea "In my opinion, being good at academics is more important than being good at spo…"
type textarea "x"
type textarea "In my opinion, being good at academics is more important than being good at spo…"
type textarea "x"
click at [347, 86] on textarea "In my opinion, being good at academics is more important than being good at spo…" at bounding box center [330, 183] width 177 height 198
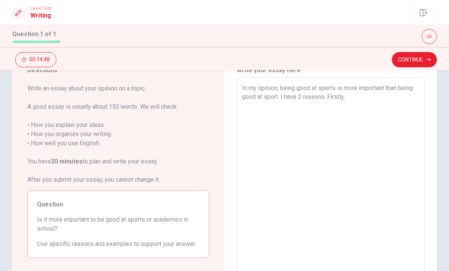
click at [289, 99] on textarea "In my opinion, being good at sports is more important than being good at sport.…" at bounding box center [330, 183] width 177 height 198
click at [399, 97] on textarea "In my opinion, being good at sports is more important than being good at academ…" at bounding box center [330, 183] width 177 height 198
click at [339, 117] on textarea "In my opinion, being good at sports is more important than being good at academ…" at bounding box center [330, 183] width 177 height 198
click at [404, 106] on textarea "In my opinion, being good at sports is more important than being good at academ…" at bounding box center [330, 183] width 177 height 198
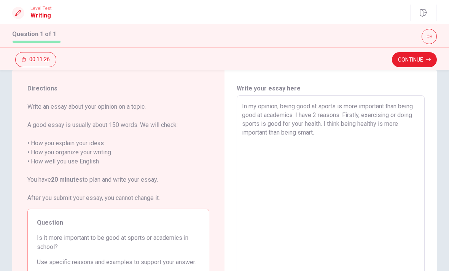
scroll to position [16, 0]
